Goal: Transaction & Acquisition: Book appointment/travel/reservation

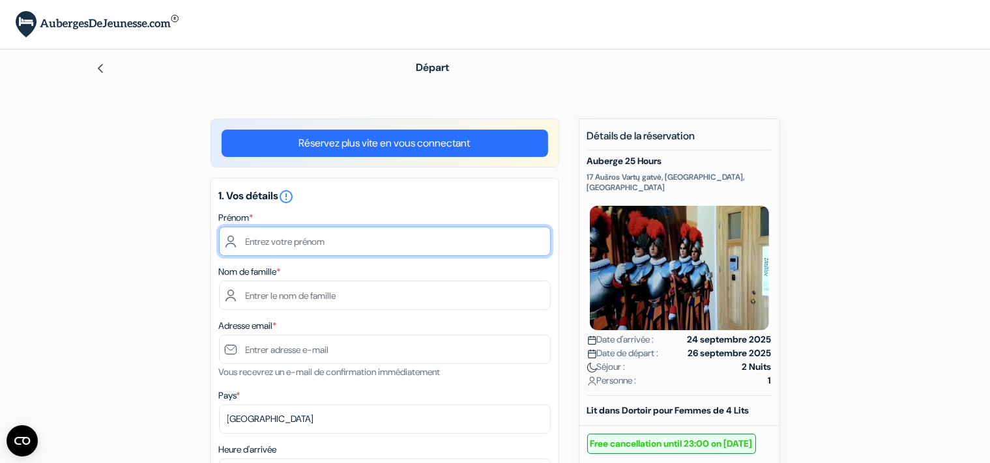
click at [266, 240] on input "text" at bounding box center [385, 241] width 332 height 29
type input "[PERSON_NAME]"
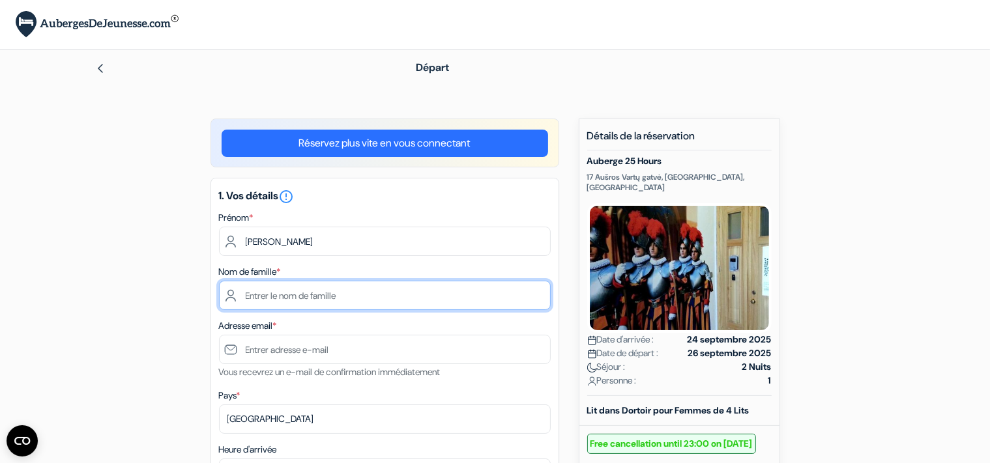
click at [250, 293] on input "text" at bounding box center [385, 295] width 332 height 29
type input "PIERROT"
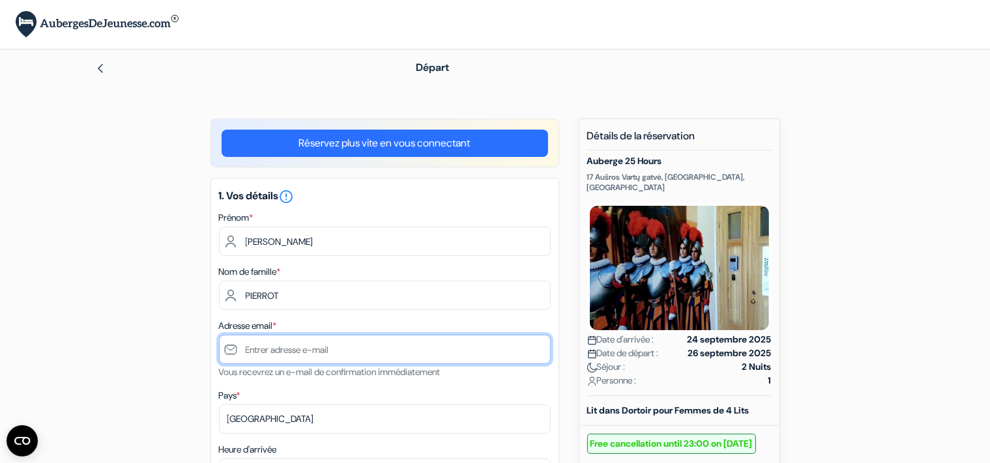
click at [252, 354] on input "text" at bounding box center [385, 349] width 332 height 29
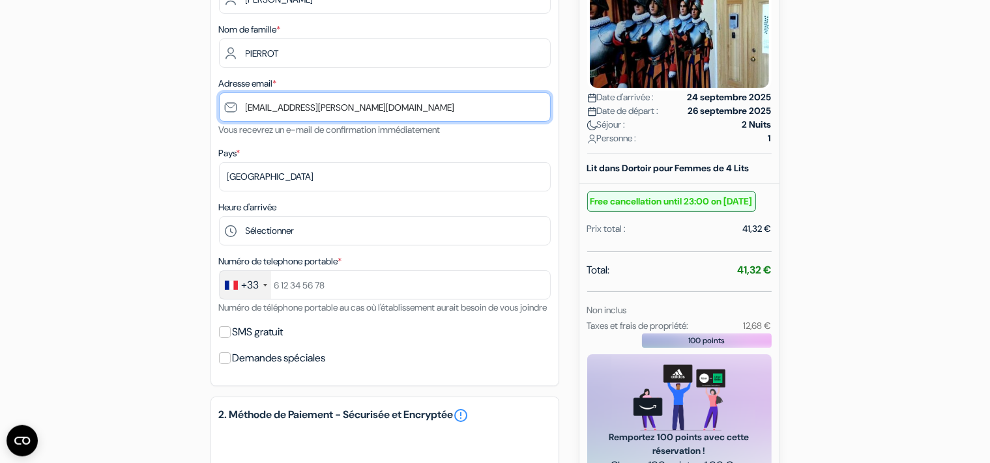
scroll to position [275, 0]
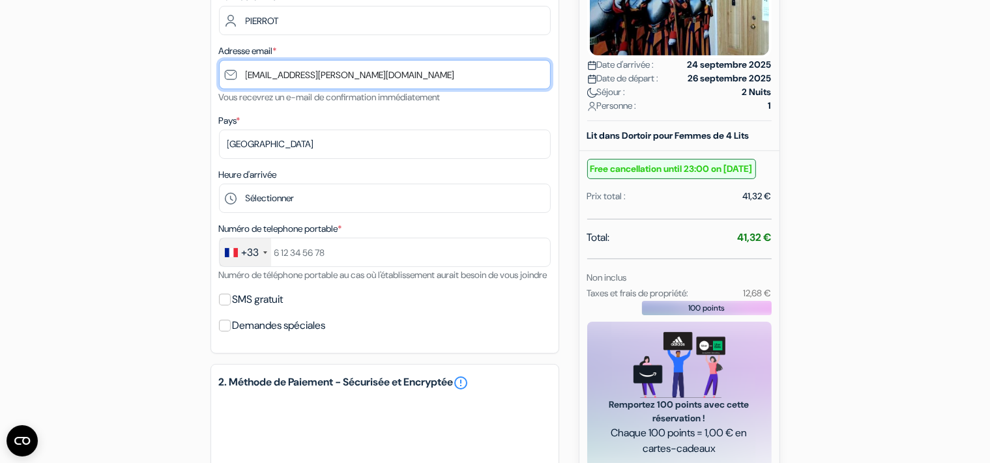
type input "[EMAIL_ADDRESS][PERSON_NAME][DOMAIN_NAME]"
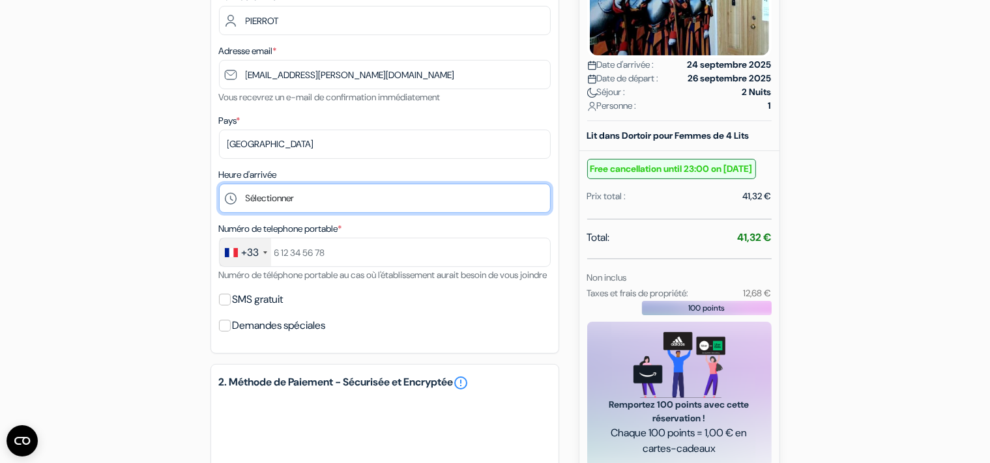
click at [219, 184] on select "Sélectionner 14:00 15:00 16:00 17:00 18:00 19:00 20:00 21:00 22:00 23:00" at bounding box center [385, 198] width 332 height 29
select select "18"
click option "18:00" at bounding box center [0, 0] width 0 height 0
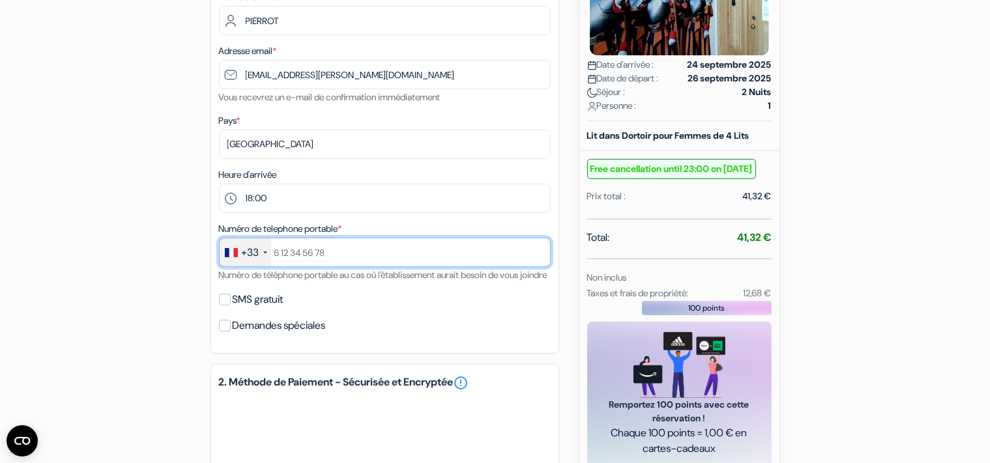
drag, startPoint x: 332, startPoint y: 254, endPoint x: 290, endPoint y: 252, distance: 42.4
click at [290, 252] on input "text" at bounding box center [385, 252] width 332 height 29
click at [329, 253] on input "text" at bounding box center [385, 252] width 332 height 29
drag, startPoint x: 329, startPoint y: 253, endPoint x: 276, endPoint y: 253, distance: 52.8
click at [276, 253] on input "text" at bounding box center [385, 252] width 332 height 29
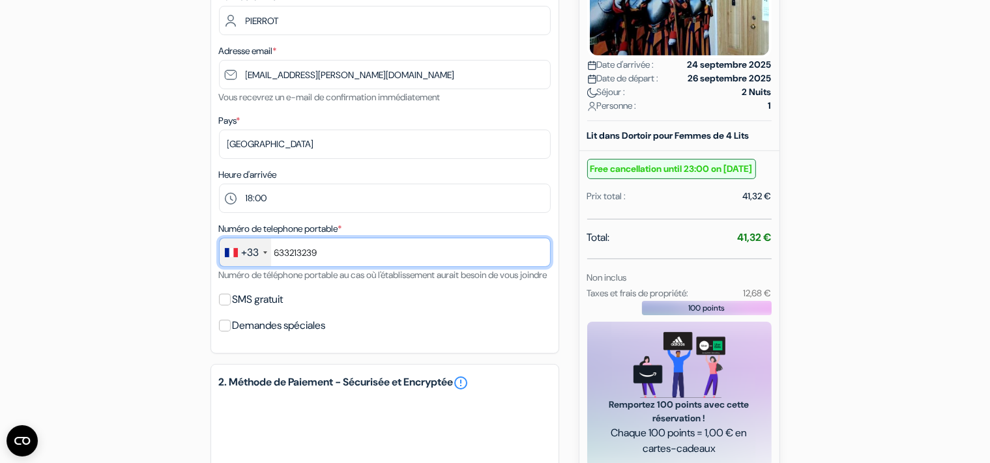
click at [278, 253] on input "633213239" at bounding box center [385, 252] width 332 height 29
click at [292, 252] on input "6 33213239" at bounding box center [385, 252] width 332 height 29
click at [302, 255] on input "6 33 213239" at bounding box center [385, 252] width 332 height 29
click at [317, 255] on input "6 33 21 3239" at bounding box center [385, 252] width 332 height 29
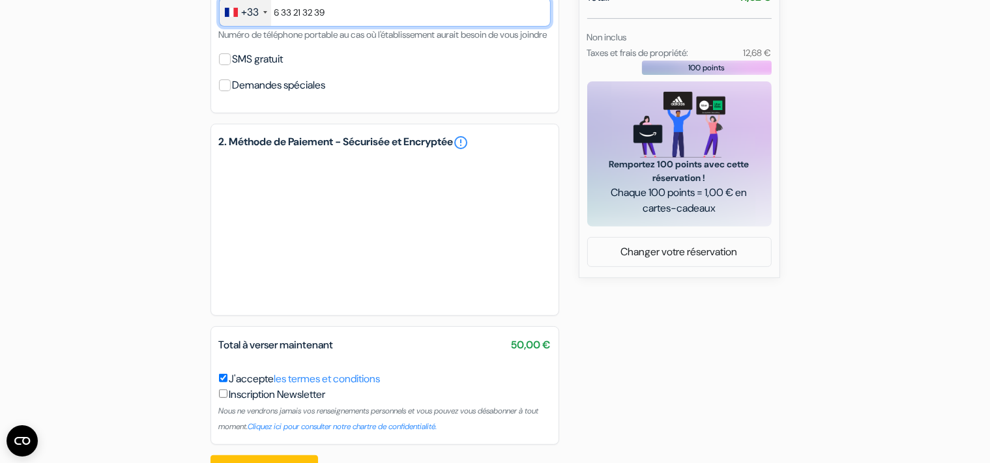
scroll to position [550, 0]
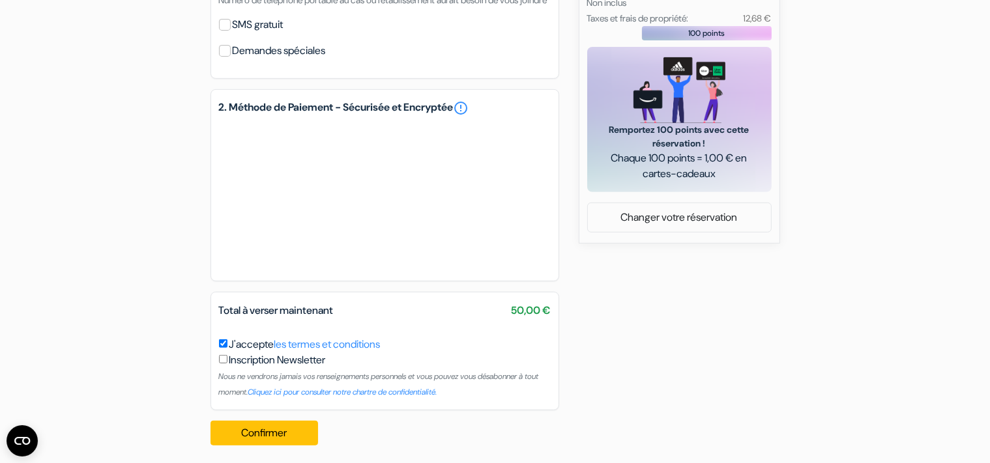
type input "6 33 21 32 39"
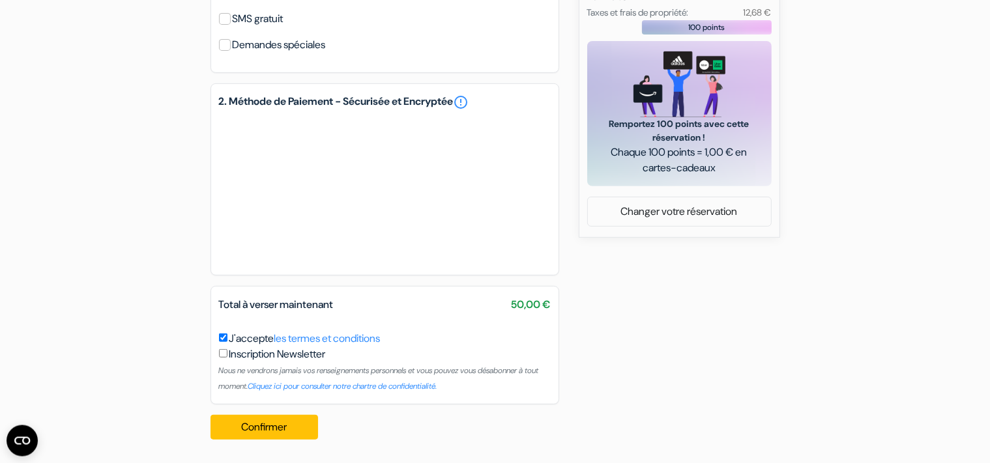
scroll to position [571, 0]
click at [284, 426] on button "Confirmer Loading..." at bounding box center [265, 427] width 108 height 25
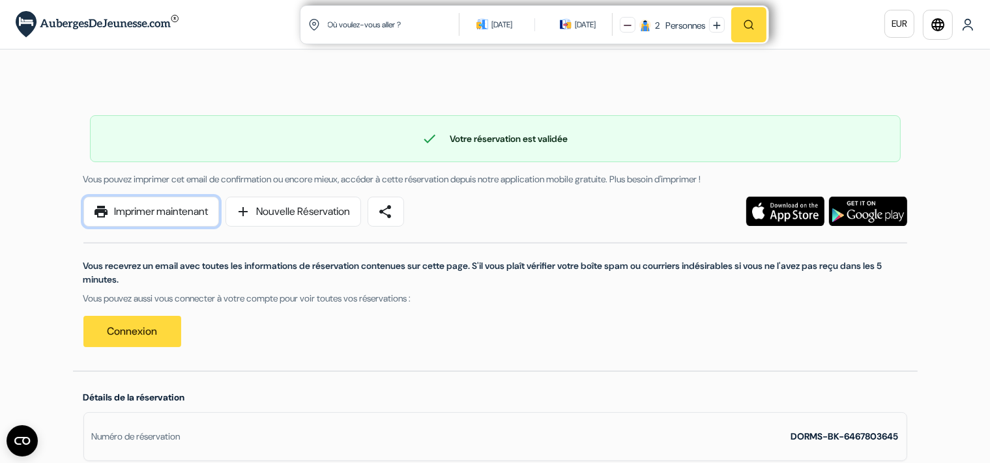
click at [176, 209] on link "print Imprimer maintenant" at bounding box center [151, 212] width 136 height 30
